Goal: Find specific page/section: Find specific page/section

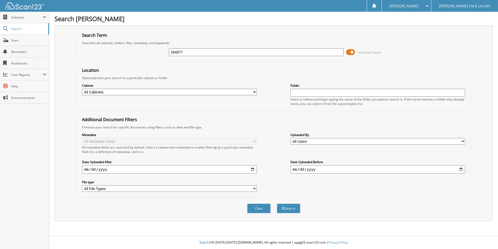
type input "284877"
click at [277, 203] on button "Search" at bounding box center [288, 208] width 23 height 10
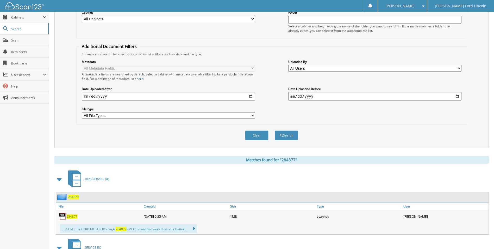
scroll to position [78, 0]
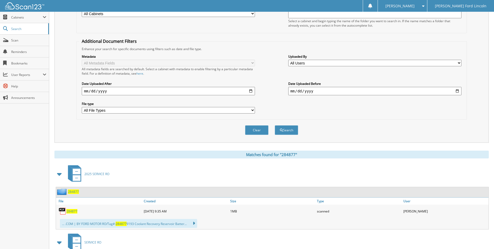
click at [72, 211] on span "284877" at bounding box center [71, 211] width 11 height 4
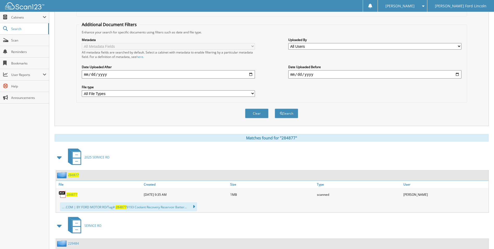
scroll to position [104, 0]
